Goal: Book appointment/travel/reservation

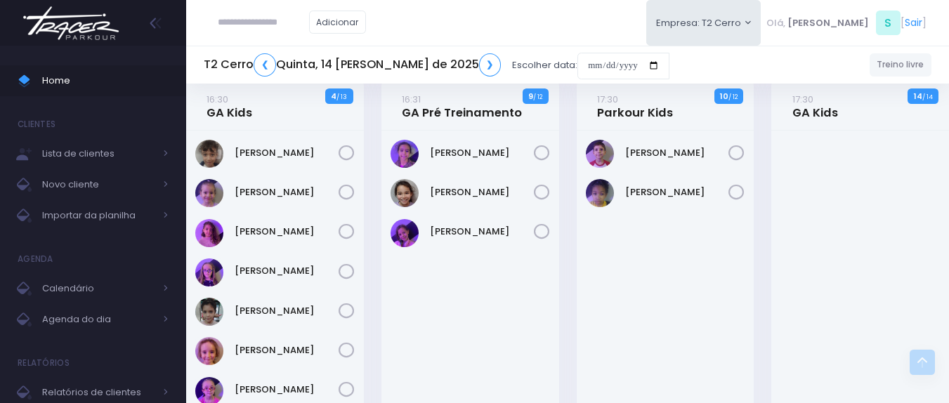
scroll to position [843, 0]
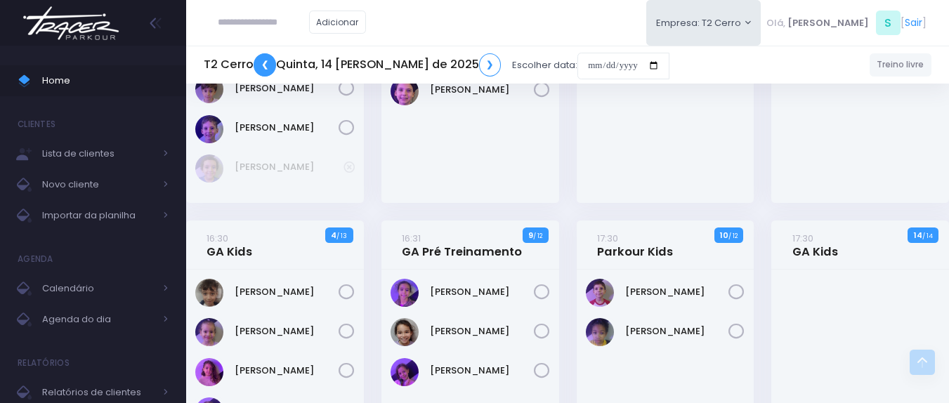
click at [266, 64] on link "❮" at bounding box center [265, 64] width 22 height 23
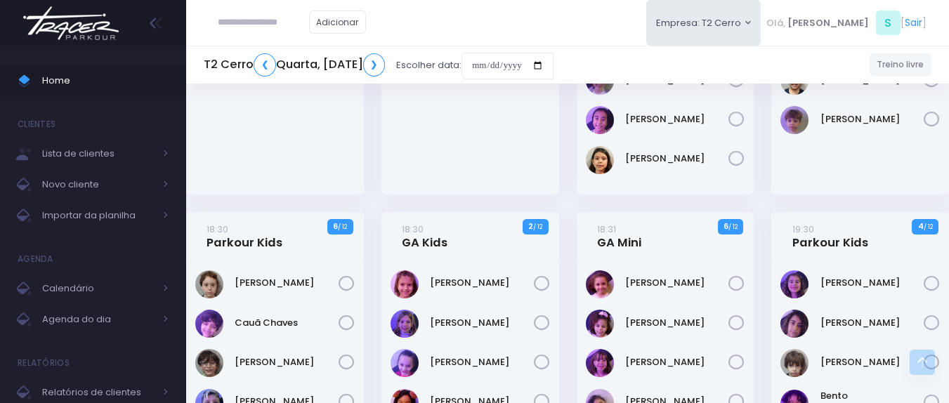
scroll to position [843, 0]
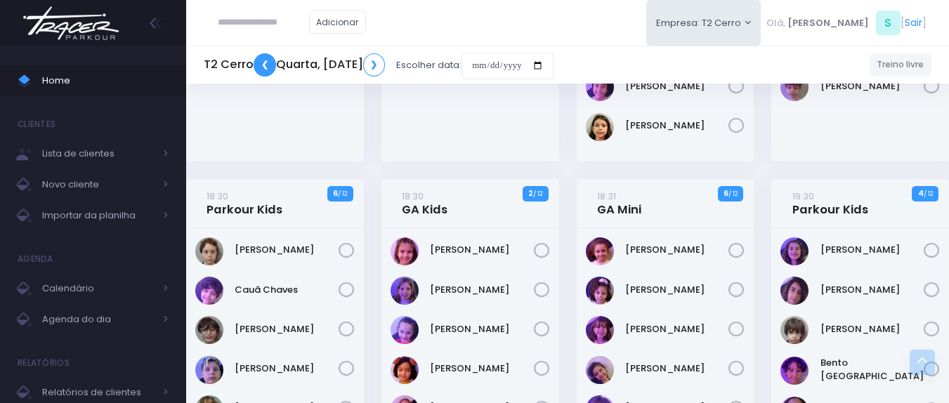
click at [255, 68] on link "❮" at bounding box center [265, 64] width 22 height 23
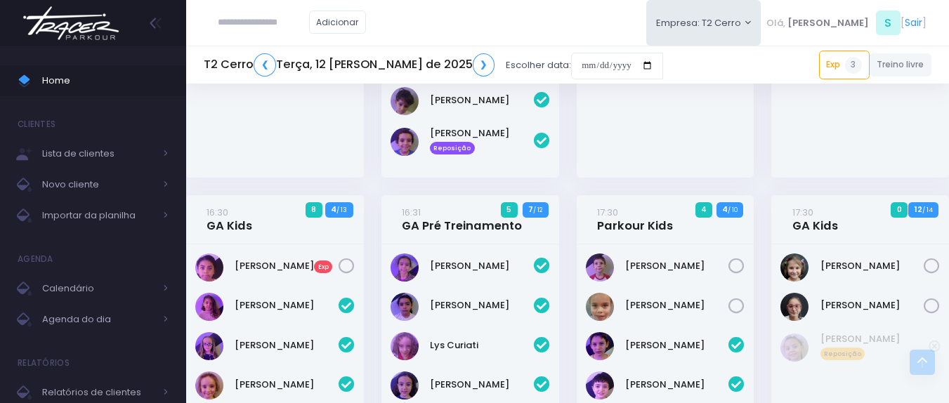
scroll to position [960, 0]
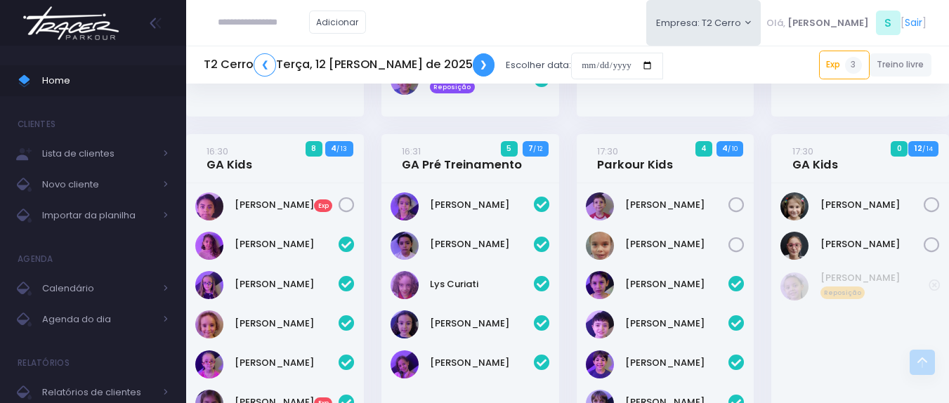
click at [473, 67] on link "❯" at bounding box center [484, 64] width 22 height 23
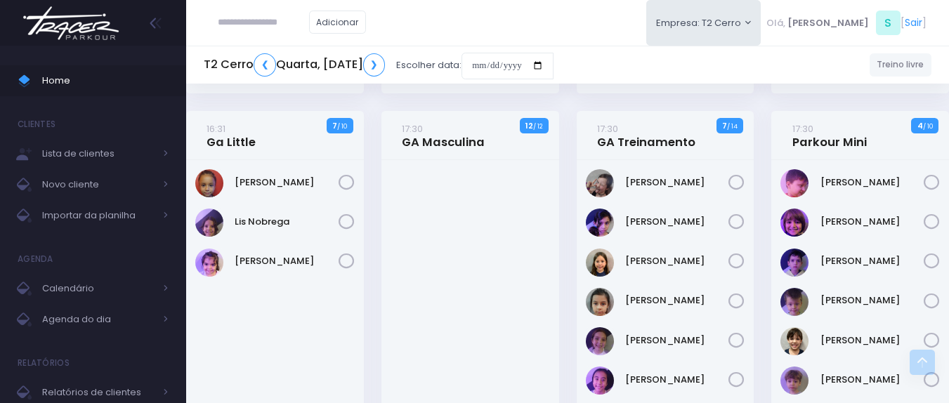
scroll to position [562, 0]
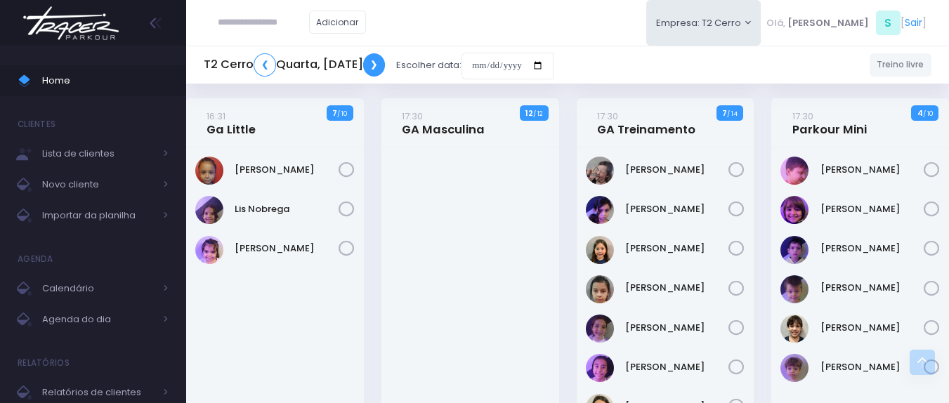
click at [386, 65] on link "❯" at bounding box center [374, 64] width 22 height 23
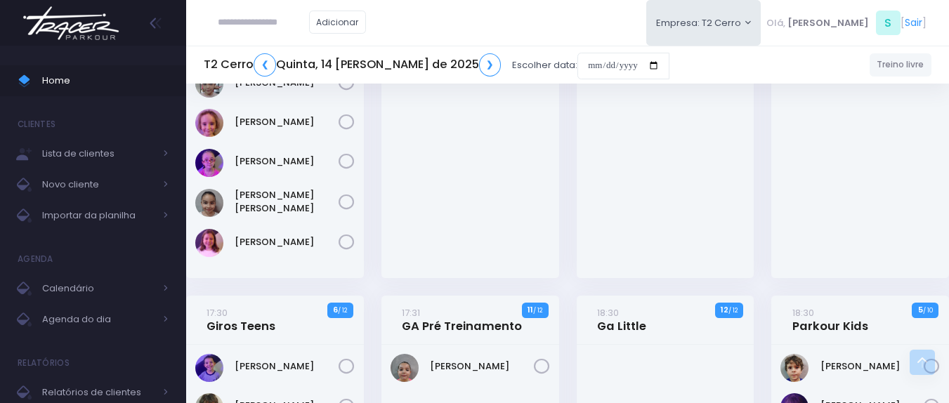
scroll to position [983, 0]
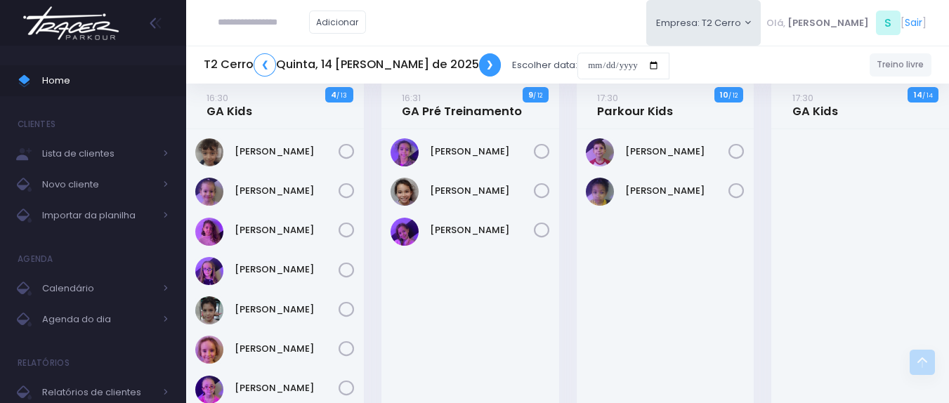
click at [479, 70] on link "❯" at bounding box center [490, 64] width 22 height 23
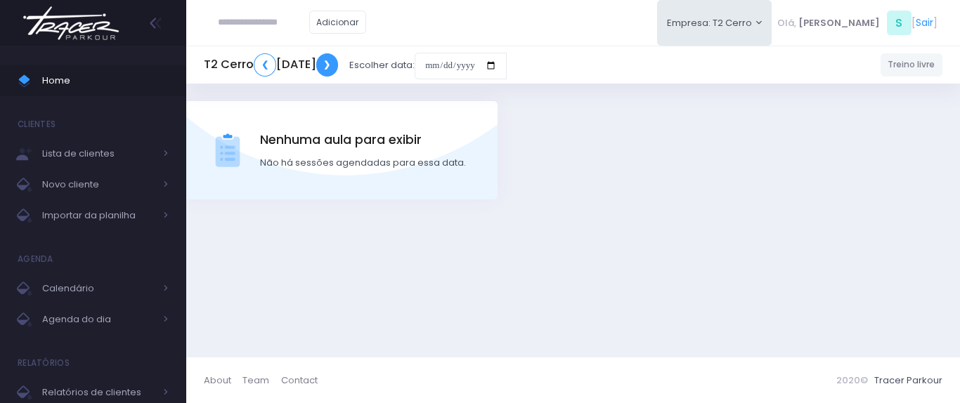
click at [339, 65] on link "❯" at bounding box center [327, 64] width 22 height 23
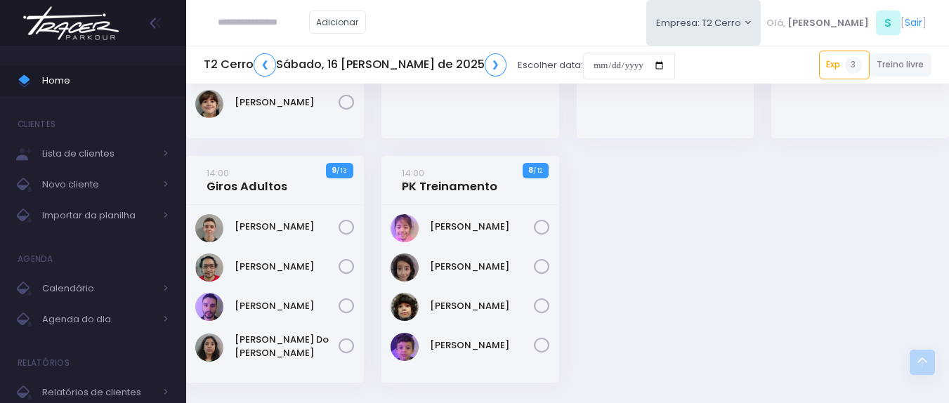
scroll to position [2107, 0]
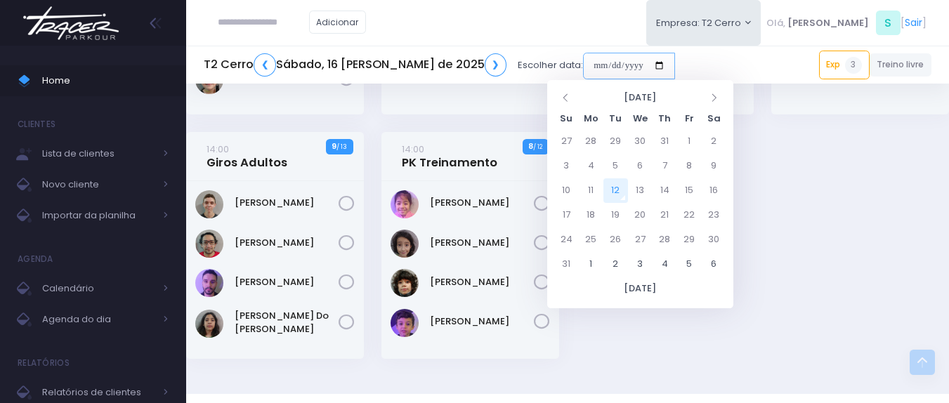
click at [583, 68] on input "date" at bounding box center [629, 66] width 92 height 27
click at [595, 209] on td "18" at bounding box center [591, 215] width 25 height 25
type input "**********"
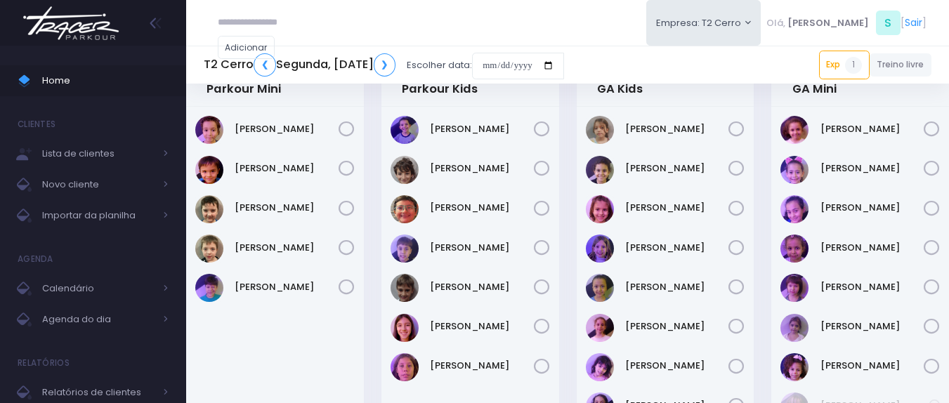
scroll to position [773, 0]
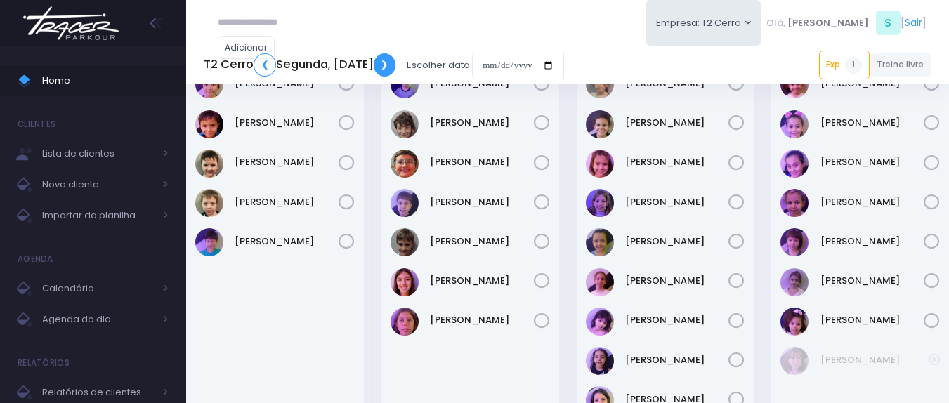
click at [396, 66] on link "❯" at bounding box center [385, 64] width 22 height 23
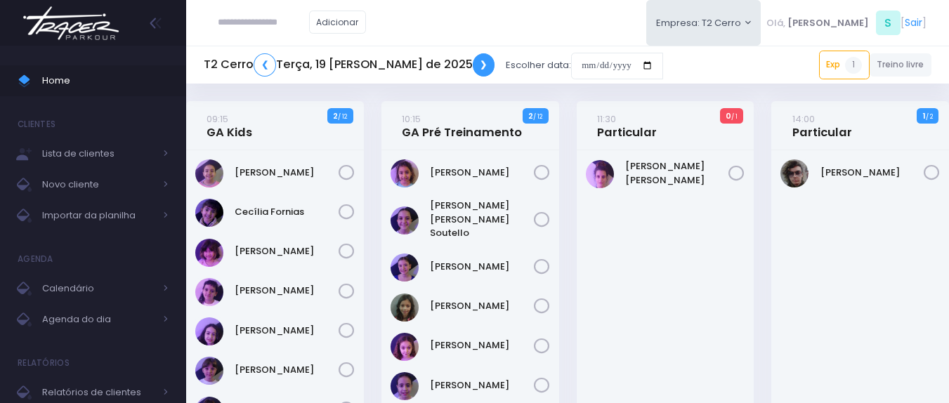
click at [473, 70] on link "❯" at bounding box center [484, 64] width 22 height 23
